Goal: Register for event/course

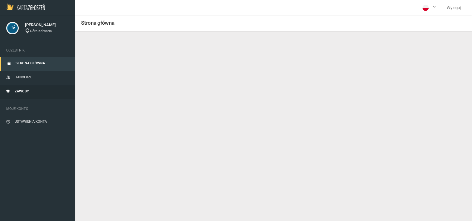
click at [24, 95] on link "Zawody" at bounding box center [37, 92] width 75 height 14
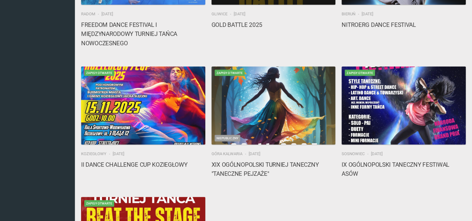
scroll to position [132, 0]
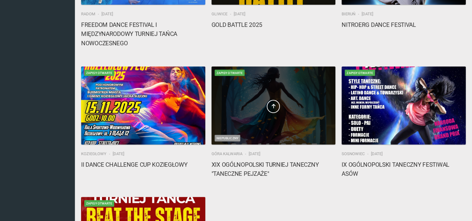
click at [255, 120] on div at bounding box center [273, 105] width 124 height 78
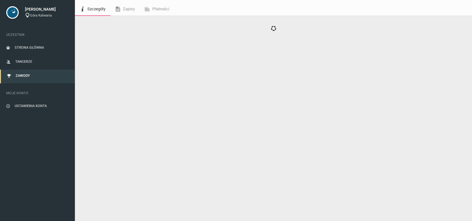
scroll to position [16, 0]
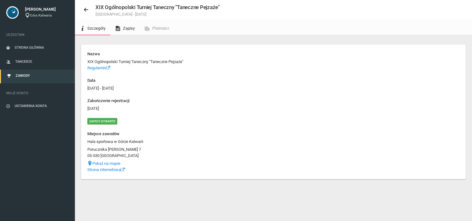
click at [135, 30] on span "Zapisy" at bounding box center [129, 28] width 12 height 5
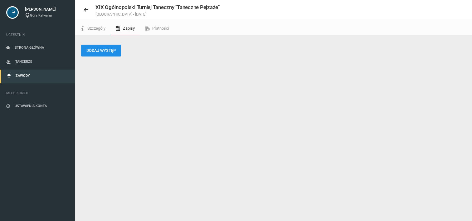
click at [104, 51] on button "Dodaj występ" at bounding box center [101, 51] width 40 height 12
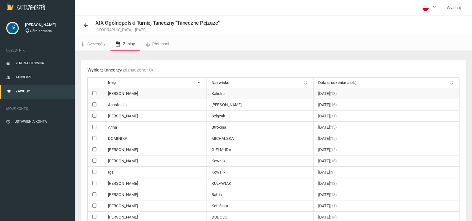
click at [95, 94] on input "checkbox" at bounding box center [94, 93] width 4 height 4
checkbox input "true"
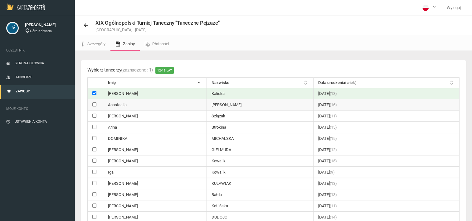
click at [94, 105] on input "checkbox" at bounding box center [94, 104] width 4 height 4
checkbox input "true"
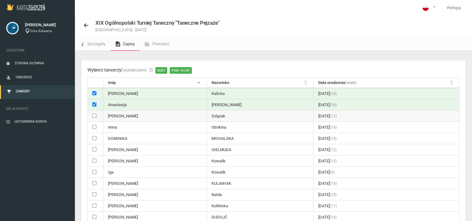
click at [95, 118] on td at bounding box center [96, 115] width 16 height 11
checkbox input "true"
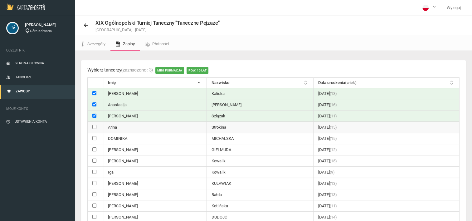
click at [95, 127] on input "checkbox" at bounding box center [94, 127] width 4 height 4
checkbox input "true"
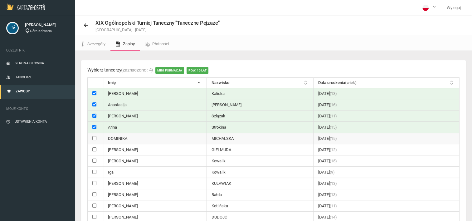
click at [94, 138] on input "checkbox" at bounding box center [94, 138] width 4 height 4
checkbox input "true"
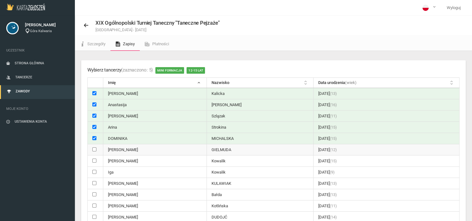
click at [94, 148] on input "checkbox" at bounding box center [94, 149] width 4 height 4
checkbox input "true"
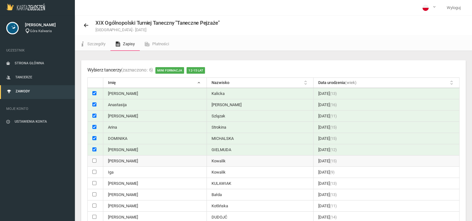
click at [94, 159] on input "checkbox" at bounding box center [94, 160] width 4 height 4
checkbox input "true"
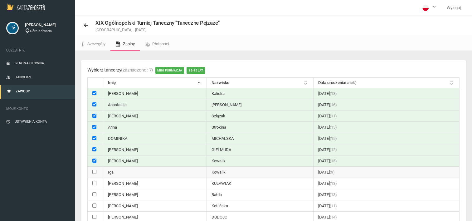
click at [94, 170] on input "checkbox" at bounding box center [94, 172] width 4 height 4
checkbox input "true"
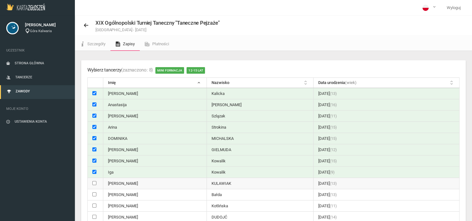
click at [95, 183] on input "checkbox" at bounding box center [94, 183] width 4 height 4
checkbox input "true"
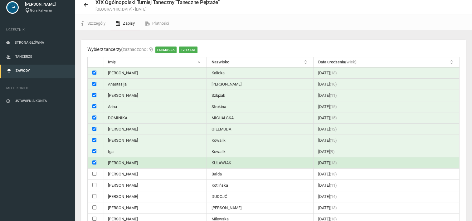
scroll to position [22, 0]
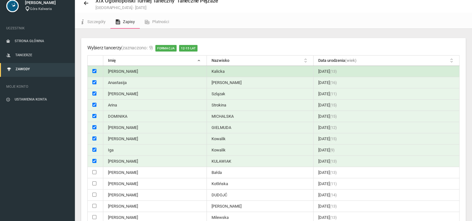
click at [95, 70] on input "checkbox" at bounding box center [94, 71] width 4 height 4
checkbox input "false"
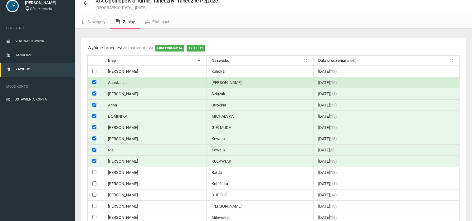
click at [94, 82] on input "checkbox" at bounding box center [94, 82] width 4 height 4
checkbox input "false"
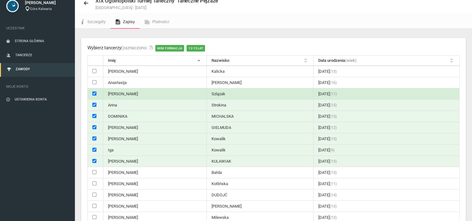
click at [94, 94] on input "checkbox" at bounding box center [94, 93] width 4 height 4
checkbox input "false"
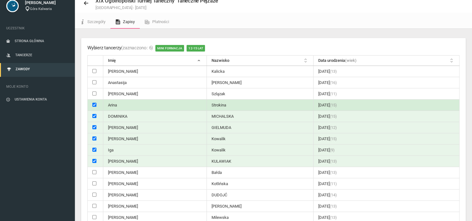
click at [94, 105] on input "checkbox" at bounding box center [94, 105] width 4 height 4
checkbox input "false"
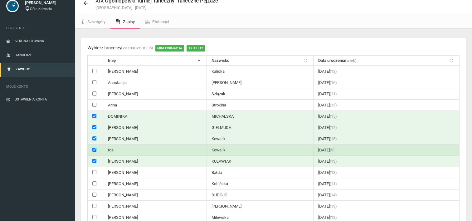
click at [93, 150] on td at bounding box center [96, 149] width 16 height 11
checkbox input "false"
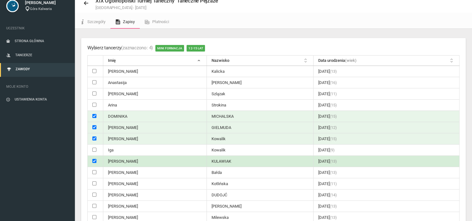
click at [93, 159] on input "checkbox" at bounding box center [94, 161] width 4 height 4
checkbox input "false"
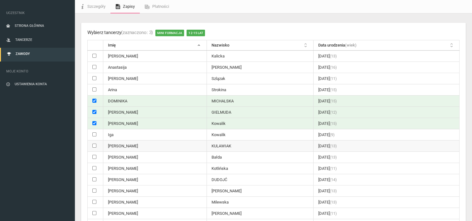
scroll to position [37, 0]
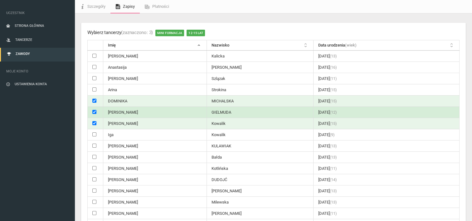
click at [92, 111] on input "checkbox" at bounding box center [94, 112] width 4 height 4
checkbox input "false"
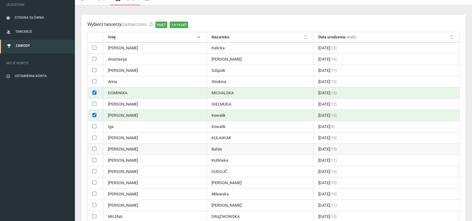
scroll to position [46, 0]
click at [94, 146] on input "checkbox" at bounding box center [94, 148] width 4 height 4
checkbox input "true"
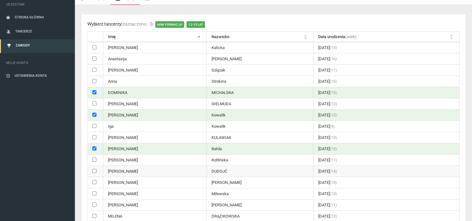
click at [95, 169] on input "checkbox" at bounding box center [94, 171] width 4 height 4
checkbox input "true"
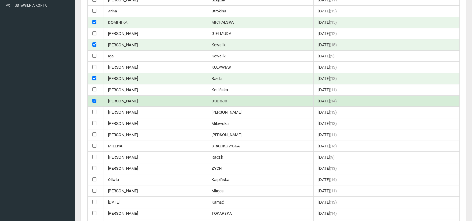
scroll to position [117, 0]
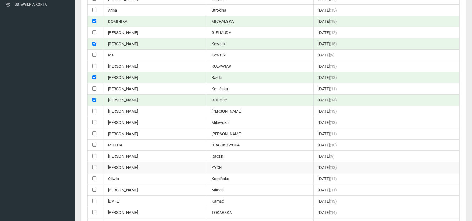
click at [93, 165] on input "checkbox" at bounding box center [94, 167] width 4 height 4
checkbox input "true"
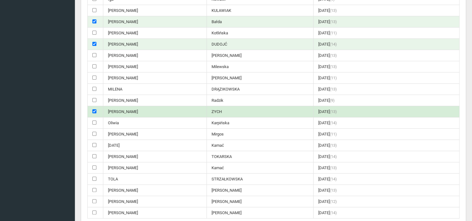
scroll to position [173, 0]
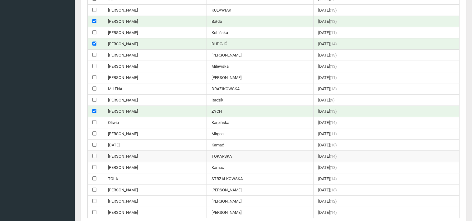
click at [93, 154] on input "checkbox" at bounding box center [94, 156] width 4 height 4
checkbox input "true"
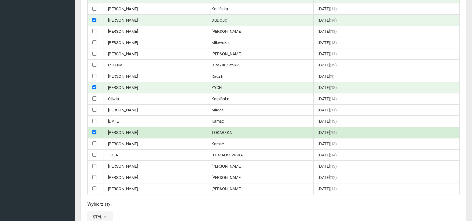
scroll to position [197, 0]
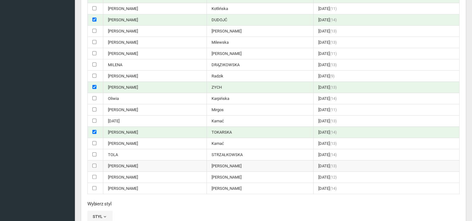
click at [94, 163] on input "checkbox" at bounding box center [94, 165] width 4 height 4
checkbox input "true"
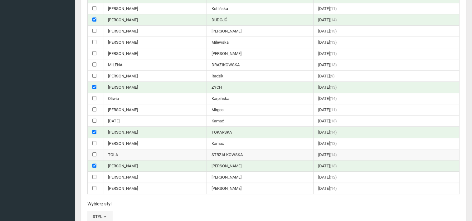
click at [94, 152] on input "checkbox" at bounding box center [94, 154] width 4 height 4
checkbox input "true"
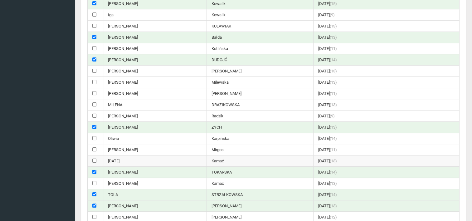
scroll to position [252, 0]
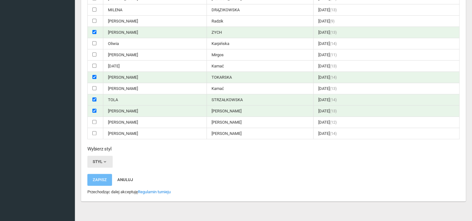
click at [101, 157] on button "Styl" at bounding box center [99, 162] width 25 height 12
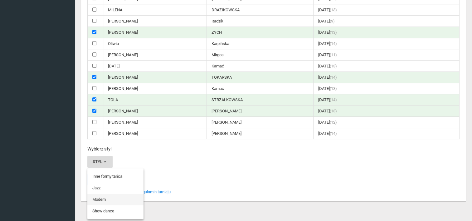
click at [107, 194] on link "Modern" at bounding box center [115, 199] width 56 height 11
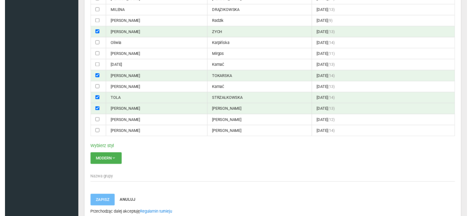
scroll to position [276, 0]
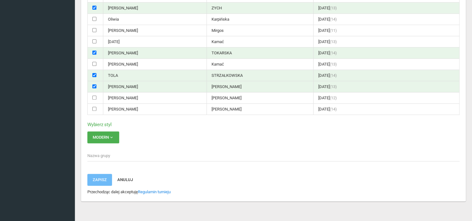
click at [104, 153] on span "Nazwa grupy" at bounding box center [270, 156] width 366 height 6
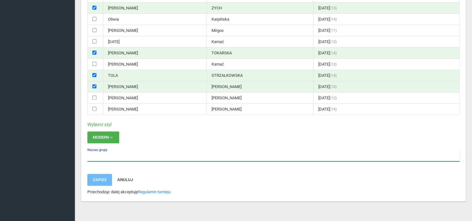
click at [104, 151] on input "Nazwa grupy" at bounding box center [273, 155] width 372 height 12
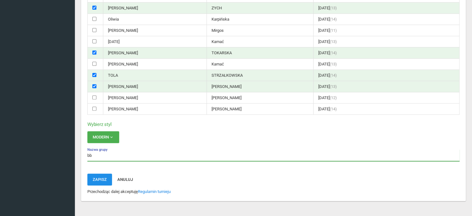
type input "bb"
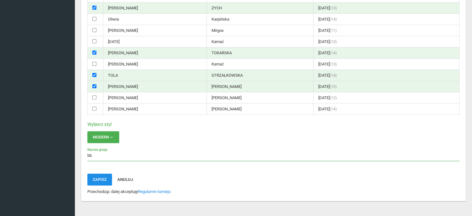
click at [98, 177] on button "Zapisz" at bounding box center [99, 180] width 25 height 12
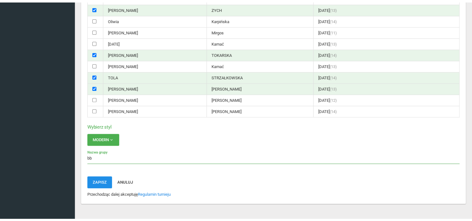
scroll to position [16, 0]
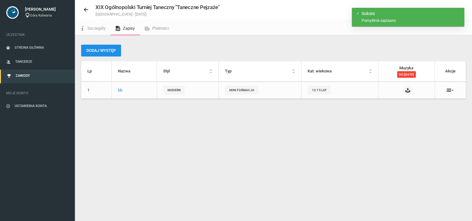
click at [107, 52] on button "Dodaj występ" at bounding box center [101, 51] width 40 height 12
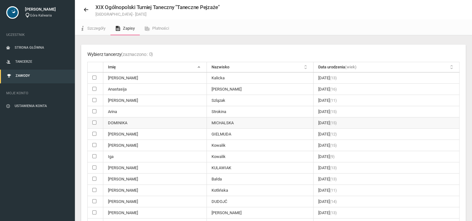
click at [93, 121] on input "checkbox" at bounding box center [94, 122] width 4 height 4
checkbox input "true"
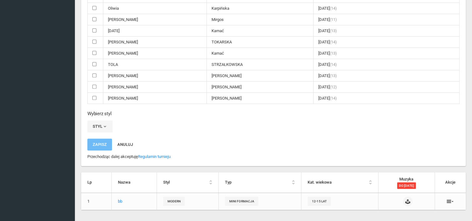
scroll to position [293, 0]
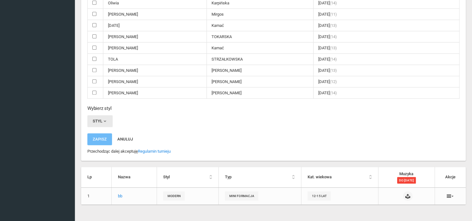
click at [105, 119] on span "button" at bounding box center [104, 121] width 5 height 5
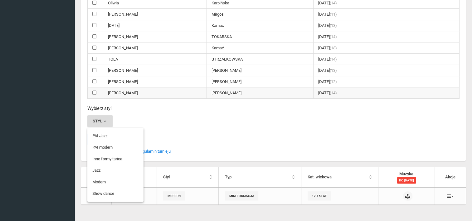
click at [92, 90] on td at bounding box center [96, 92] width 16 height 11
checkbox input "true"
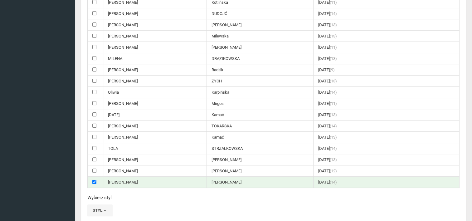
scroll to position [296, 0]
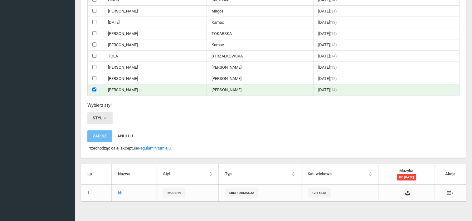
click at [103, 115] on span "button" at bounding box center [104, 117] width 5 height 5
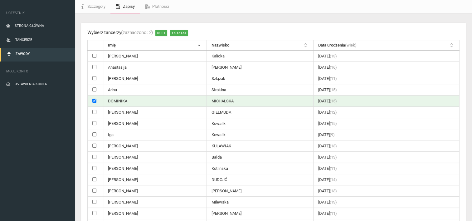
scroll to position [0, 0]
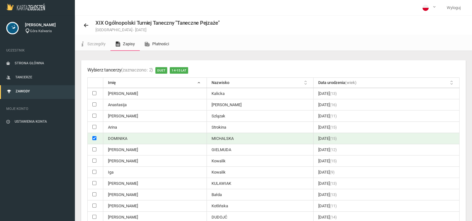
click at [154, 45] on span "Płatności" at bounding box center [160, 43] width 17 height 5
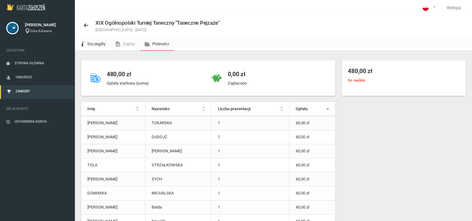
click at [102, 45] on span "Szczegóły" at bounding box center [96, 43] width 18 height 5
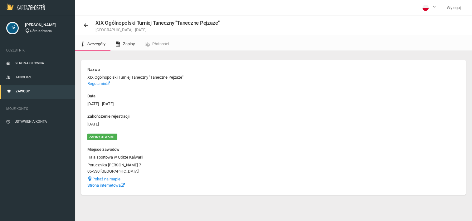
click at [121, 49] on link "Zapisy" at bounding box center [124, 44] width 29 height 14
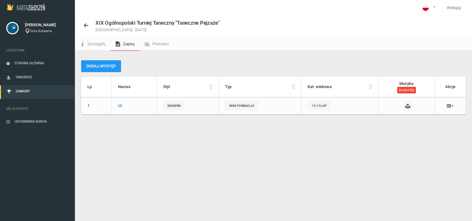
scroll to position [11, 0]
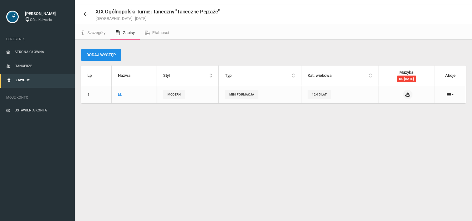
click at [102, 52] on button "Dodaj występ" at bounding box center [101, 55] width 40 height 12
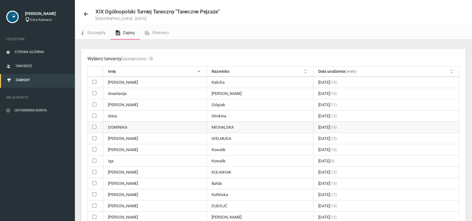
click at [94, 125] on input "checkbox" at bounding box center [94, 127] width 4 height 4
checkbox input "true"
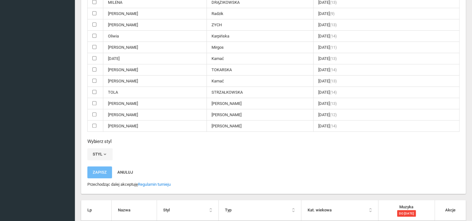
scroll to position [296, 0]
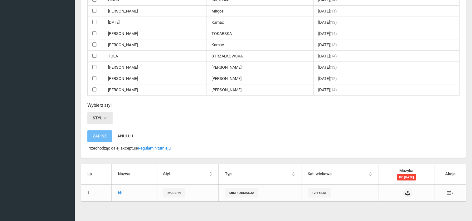
click at [98, 112] on button "Styl" at bounding box center [99, 118] width 25 height 12
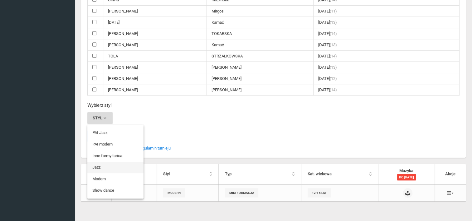
click at [103, 162] on link "Jazz" at bounding box center [115, 167] width 56 height 11
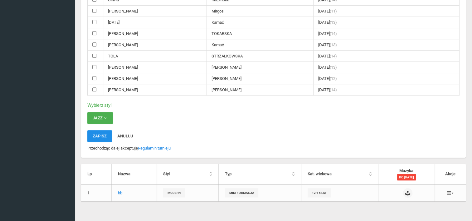
click at [104, 133] on button "Zapisz" at bounding box center [99, 136] width 25 height 12
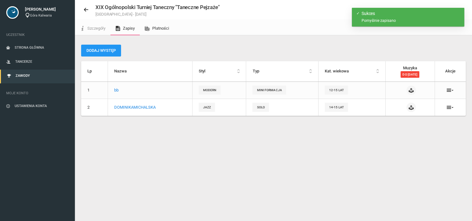
click at [155, 33] on link "Płatności" at bounding box center [157, 29] width 34 height 14
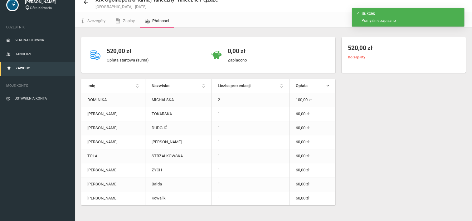
scroll to position [23, 0]
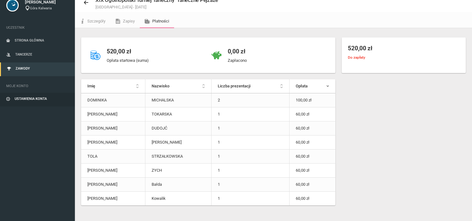
click at [12, 103] on link "Ustawienia konta" at bounding box center [37, 100] width 75 height 14
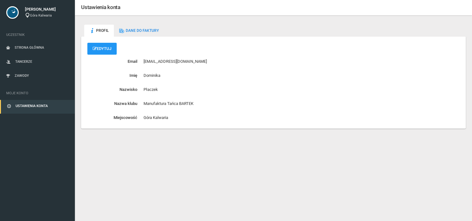
scroll to position [16, 0]
click at [135, 30] on span "Dane do faktury" at bounding box center [142, 30] width 33 height 4
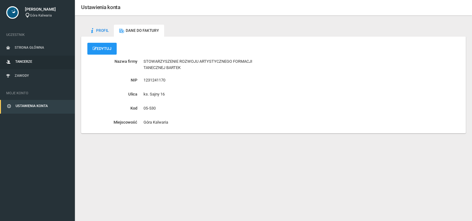
click at [41, 68] on link "Tancerze" at bounding box center [37, 63] width 75 height 14
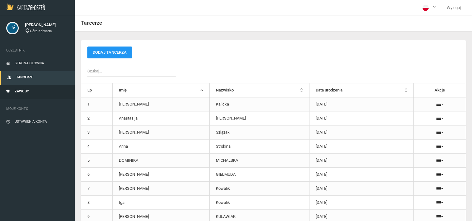
click at [34, 98] on link "Zawody" at bounding box center [37, 92] width 75 height 14
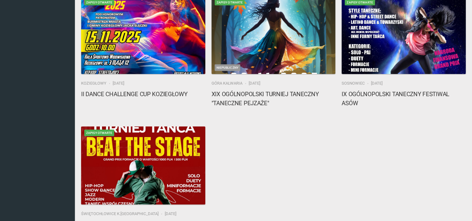
scroll to position [202, 0]
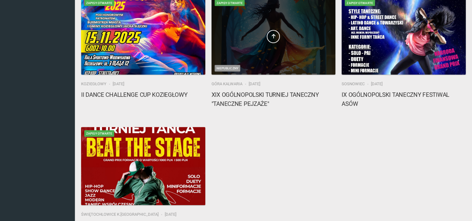
click at [262, 56] on div at bounding box center [273, 36] width 124 height 78
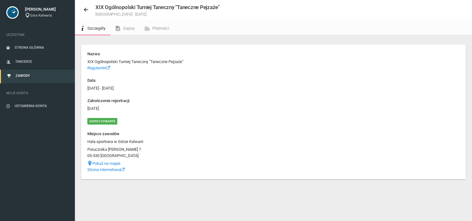
scroll to position [16, 0]
click at [129, 27] on span "Zapisy" at bounding box center [129, 28] width 12 height 5
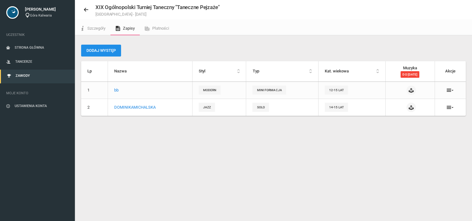
click at [105, 47] on button "Dodaj występ" at bounding box center [101, 51] width 40 height 12
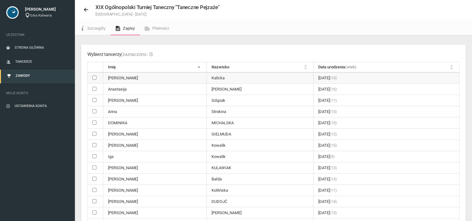
click at [94, 77] on input "checkbox" at bounding box center [94, 77] width 4 height 4
checkbox input "true"
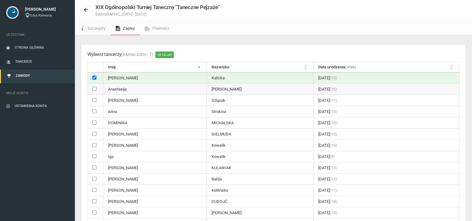
click at [95, 89] on input "checkbox" at bounding box center [94, 89] width 4 height 4
checkbox input "true"
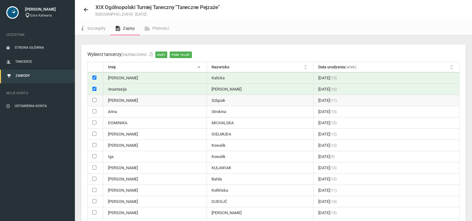
click at [95, 99] on input "checkbox" at bounding box center [94, 100] width 4 height 4
checkbox input "true"
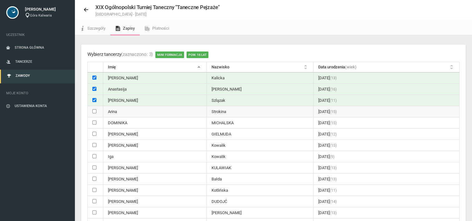
click at [95, 109] on input "checkbox" at bounding box center [94, 111] width 4 height 4
checkbox input "true"
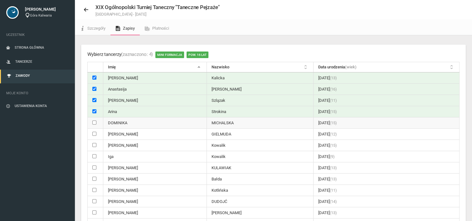
click at [95, 120] on input "checkbox" at bounding box center [94, 122] width 4 height 4
checkbox input "true"
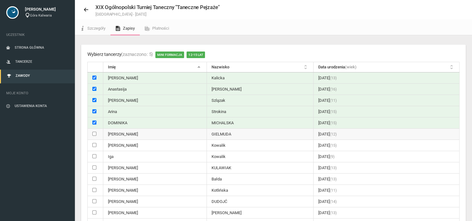
click at [95, 133] on input "checkbox" at bounding box center [94, 134] width 4 height 4
checkbox input "true"
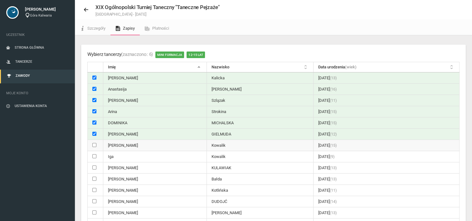
click at [96, 143] on input "checkbox" at bounding box center [94, 145] width 4 height 4
checkbox input "true"
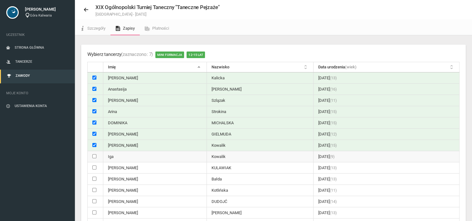
click at [96, 154] on input "checkbox" at bounding box center [94, 156] width 4 height 4
checkbox input "true"
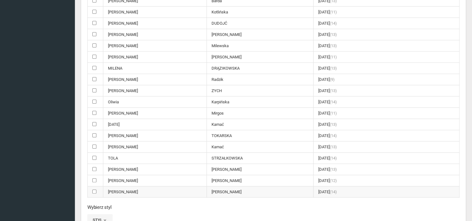
scroll to position [250, 0]
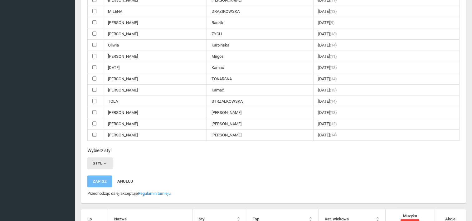
click at [103, 161] on span "button" at bounding box center [104, 163] width 5 height 5
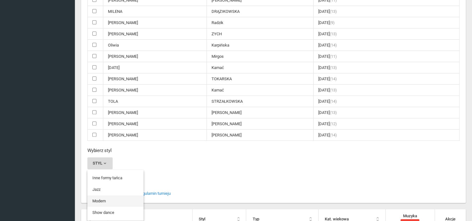
click at [100, 195] on link "Modern" at bounding box center [115, 200] width 56 height 11
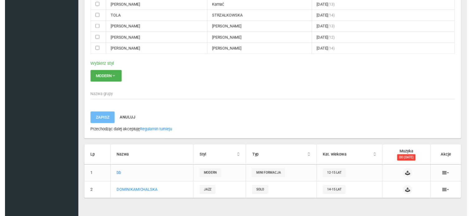
scroll to position [337, 0]
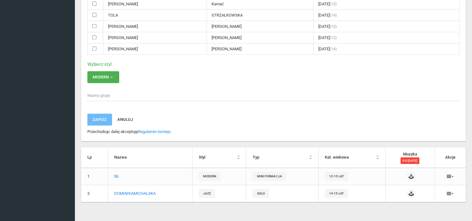
click at [107, 92] on span "Nazwa grupy" at bounding box center [270, 95] width 366 height 6
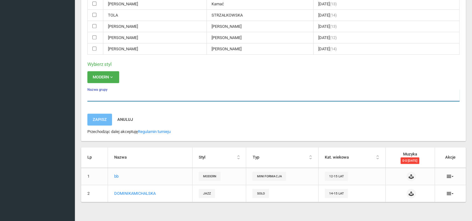
click at [107, 92] on input "Nazwa grupy" at bounding box center [273, 95] width 372 height 12
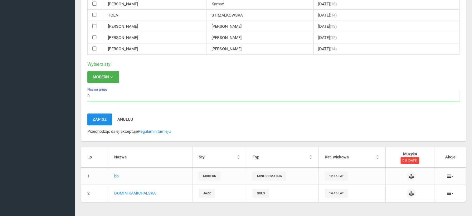
type input "n"
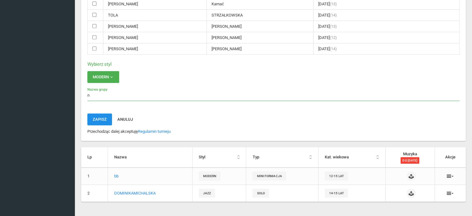
click at [98, 114] on button "Zapisz" at bounding box center [99, 120] width 25 height 12
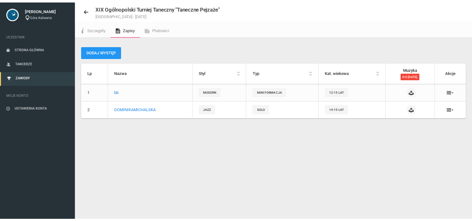
scroll to position [16, 0]
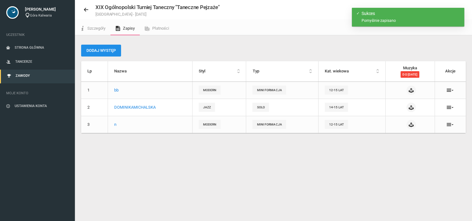
click at [103, 51] on button "Dodaj występ" at bounding box center [101, 51] width 40 height 12
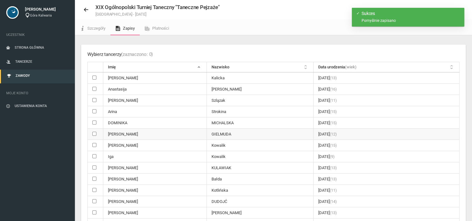
click at [95, 134] on input "checkbox" at bounding box center [94, 134] width 4 height 4
checkbox input "true"
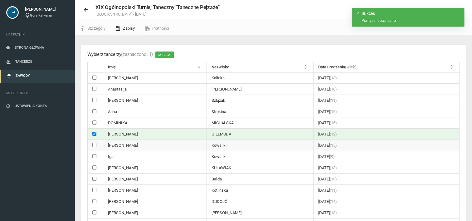
click at [96, 143] on input "checkbox" at bounding box center [94, 145] width 4 height 4
checkbox input "true"
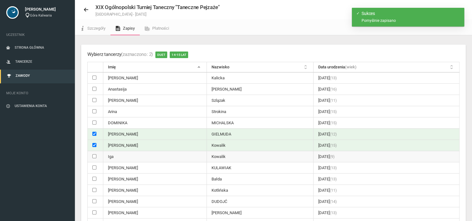
click at [95, 154] on input "checkbox" at bounding box center [94, 156] width 4 height 4
checkbox input "true"
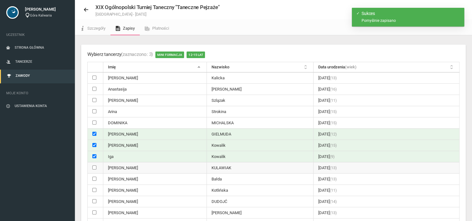
click at [95, 165] on input "checkbox" at bounding box center [94, 167] width 4 height 4
checkbox input "true"
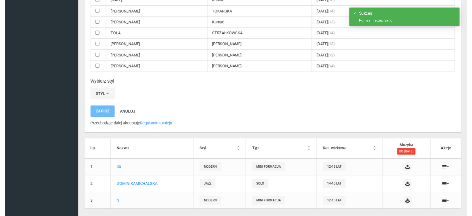
scroll to position [318, 0]
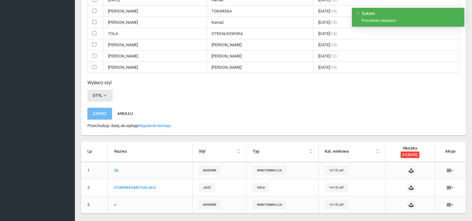
click at [102, 93] on span "button" at bounding box center [104, 95] width 5 height 5
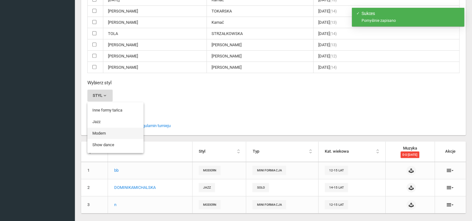
click at [107, 128] on link "Modern" at bounding box center [115, 133] width 56 height 11
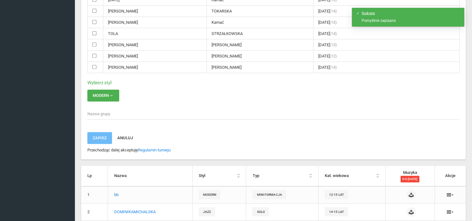
click at [98, 111] on span "Nazwa grupy" at bounding box center [270, 114] width 366 height 6
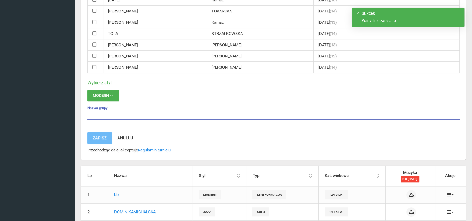
click at [98, 109] on input "Nazwa grupy" at bounding box center [273, 114] width 372 height 12
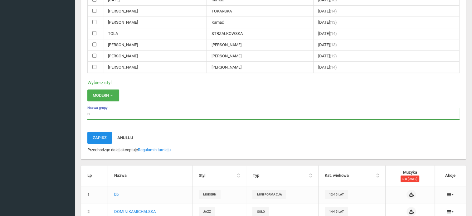
type input "n"
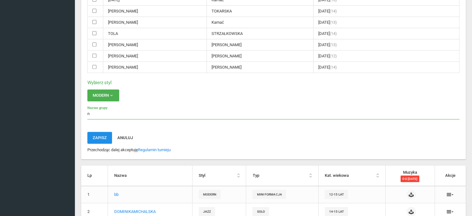
click at [101, 132] on button "Zapisz" at bounding box center [99, 138] width 25 height 12
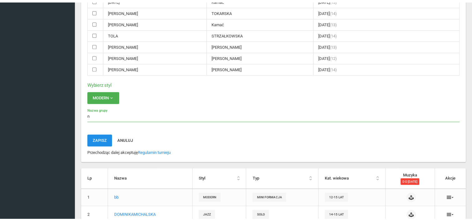
scroll to position [16, 0]
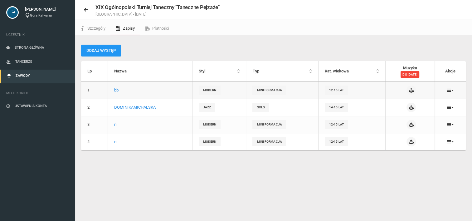
click at [455, 89] on ul at bounding box center [450, 90] width 19 height 5
click at [447, 89] on icon at bounding box center [450, 90] width 7 height 5
click at [154, 31] on link "Płatności" at bounding box center [157, 29] width 34 height 14
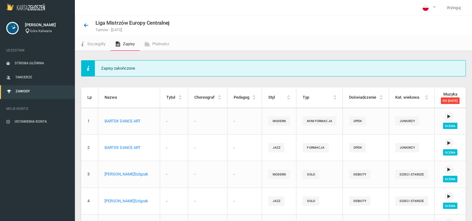
click at [85, 27] on icon at bounding box center [86, 25] width 5 height 5
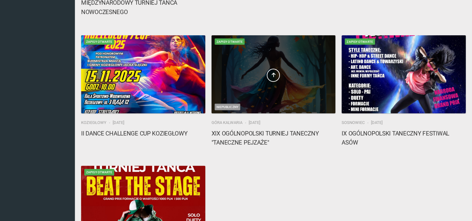
click at [255, 105] on div at bounding box center [273, 74] width 124 height 78
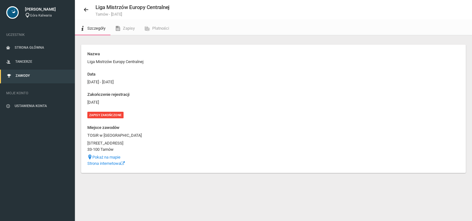
scroll to position [16, 0]
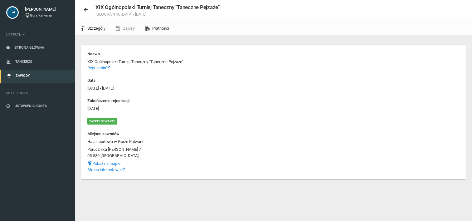
click at [159, 32] on link "Płatności" at bounding box center [157, 29] width 34 height 14
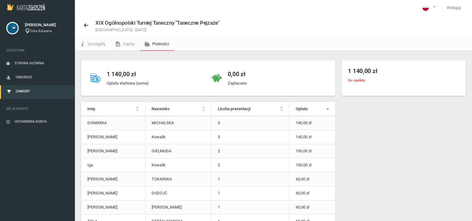
click at [246, 82] on p "Zapłacono" at bounding box center [237, 83] width 19 height 6
click at [152, 84] on div "1 140,00 zł Opłata startowa (suma)" at bounding box center [147, 77] width 121 height 23
click at [85, 22] on button at bounding box center [88, 25] width 14 height 8
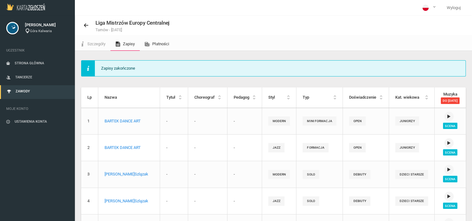
click at [156, 48] on link "Płatności" at bounding box center [157, 44] width 34 height 14
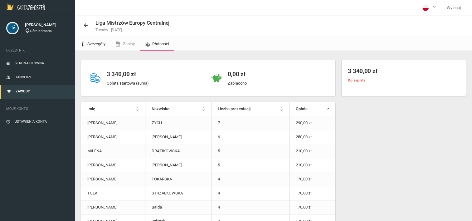
click at [98, 44] on span "Szczegóły" at bounding box center [96, 43] width 18 height 5
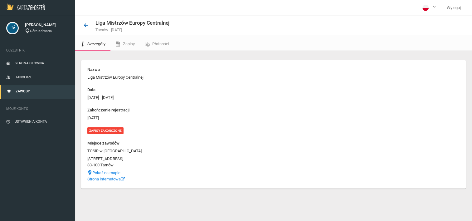
click at [90, 29] on button at bounding box center [88, 25] width 14 height 8
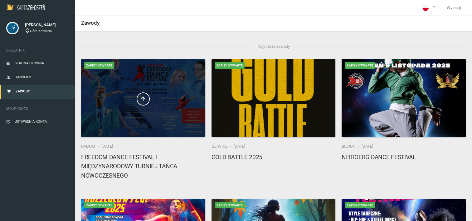
click at [144, 114] on div at bounding box center [143, 98] width 124 height 78
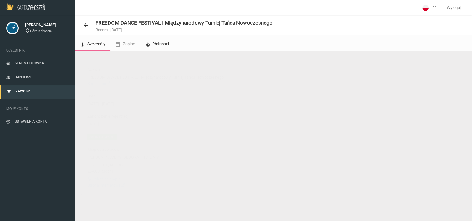
click at [170, 45] on link "Płatności" at bounding box center [157, 44] width 34 height 14
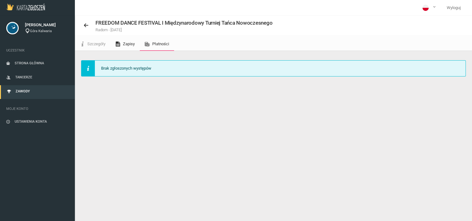
click at [121, 45] on link "Zapisy" at bounding box center [124, 44] width 29 height 14
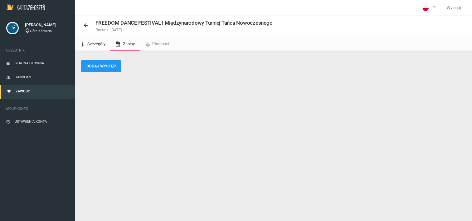
click at [92, 44] on span "Szczegóły" at bounding box center [96, 43] width 18 height 5
